Goal: Task Accomplishment & Management: Manage account settings

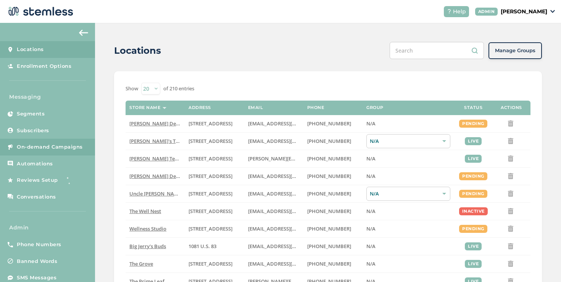
click at [81, 150] on span "On-demand Campaigns" at bounding box center [50, 147] width 66 height 8
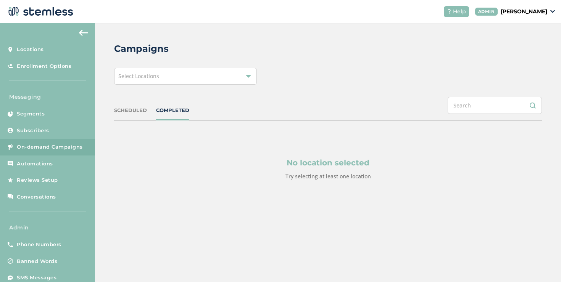
click at [187, 81] on div "Select Locations" at bounding box center [185, 76] width 143 height 17
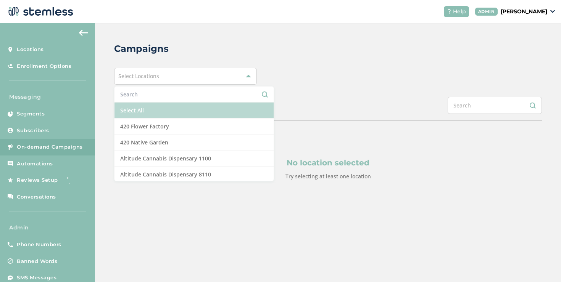
click at [164, 109] on li "Select All" at bounding box center [193, 111] width 159 height 16
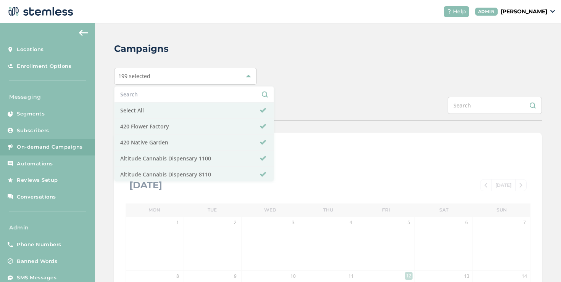
click at [296, 91] on div "Campaigns 199 selected Select All 420 Flower Factory 420 Native Garden Altitude…" at bounding box center [328, 270] width 466 height 494
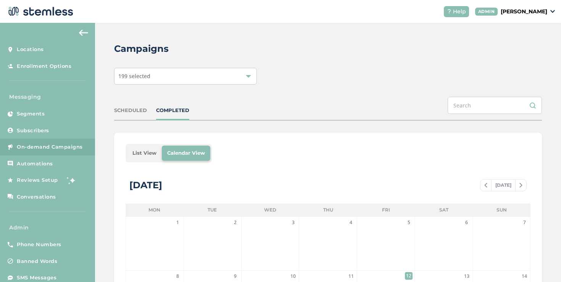
click at [144, 152] on li "List View" at bounding box center [144, 153] width 35 height 15
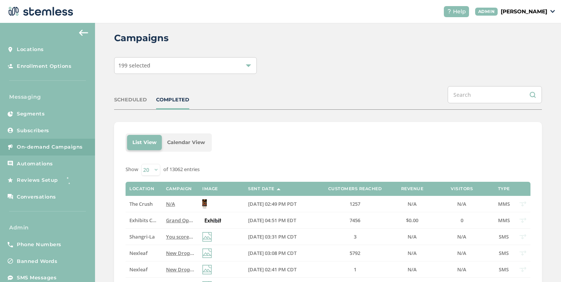
scroll to position [14, 0]
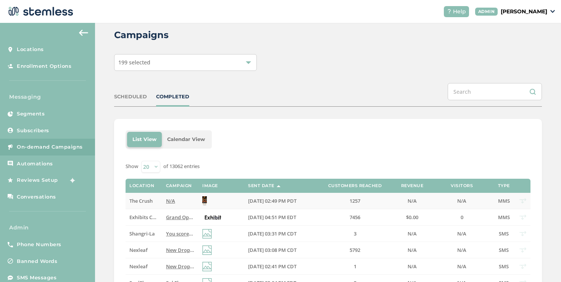
click at [158, 200] on td "The Crush" at bounding box center [144, 201] width 36 height 16
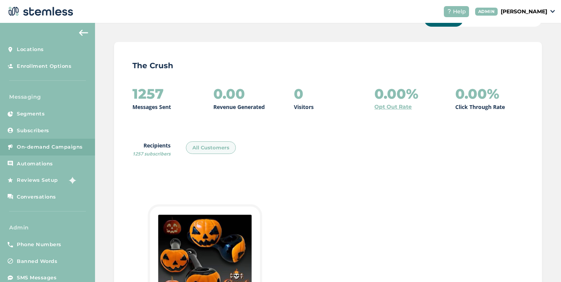
scroll to position [24, 0]
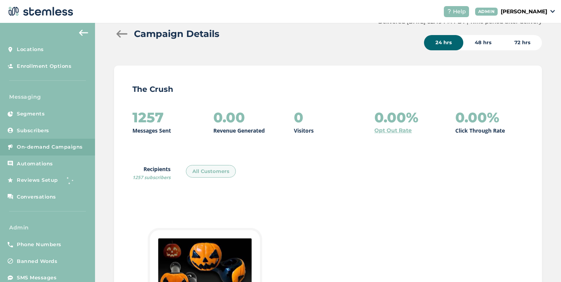
click at [119, 31] on div at bounding box center [121, 34] width 15 height 8
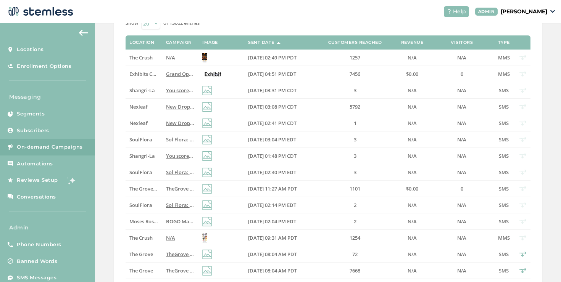
scroll to position [165, 0]
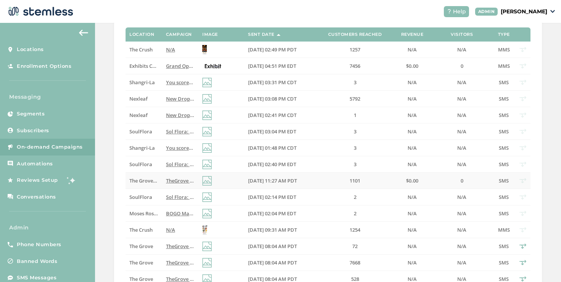
click at [169, 180] on span "TheGrove La Mesa: You have a new notification waiting for you, {first_name}! Re…" at bounding box center [281, 180] width 230 height 7
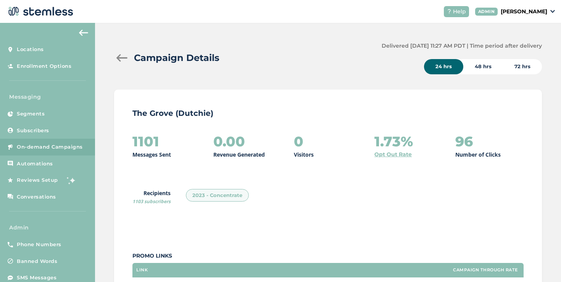
click at [122, 57] on div at bounding box center [121, 58] width 15 height 8
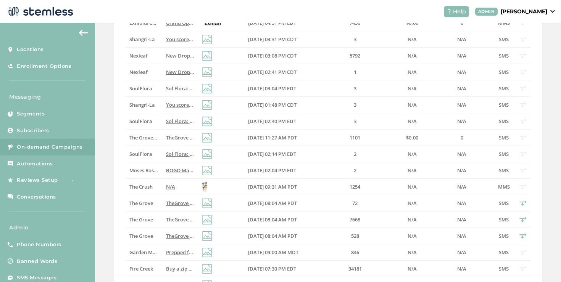
scroll to position [211, 0]
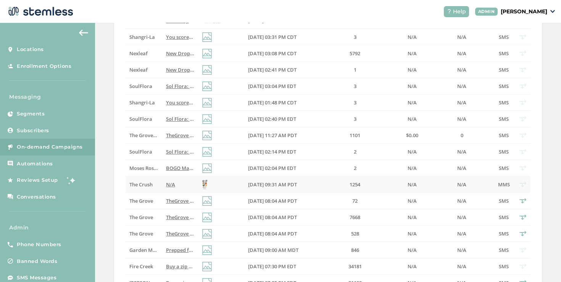
click at [184, 187] on label "N/A" at bounding box center [180, 185] width 29 height 6
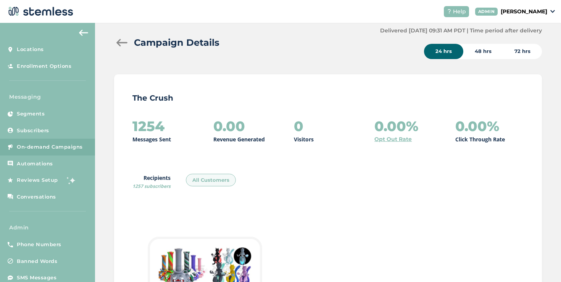
scroll to position [15, 0]
click at [122, 43] on div at bounding box center [121, 43] width 15 height 8
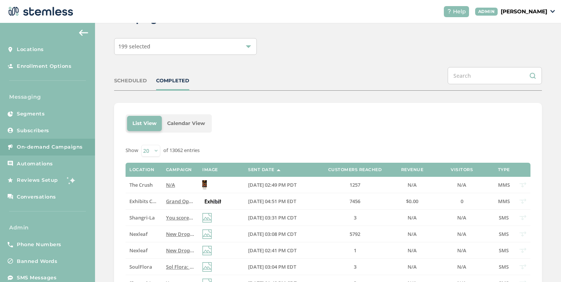
scroll to position [5, 0]
